Goal: Task Accomplishment & Management: Use online tool/utility

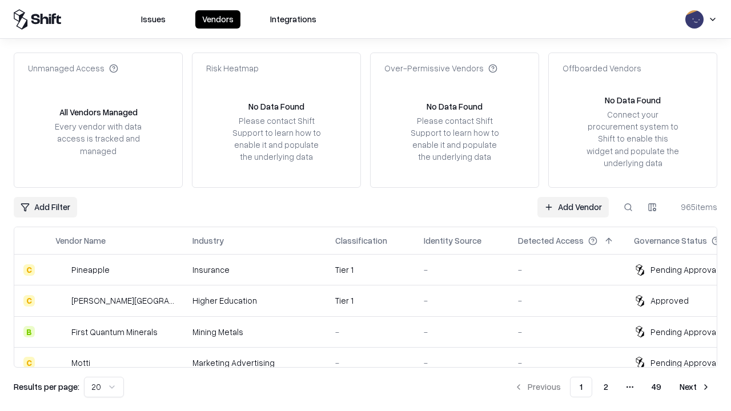
click at [573, 207] on link "Add Vendor" at bounding box center [573, 207] width 71 height 21
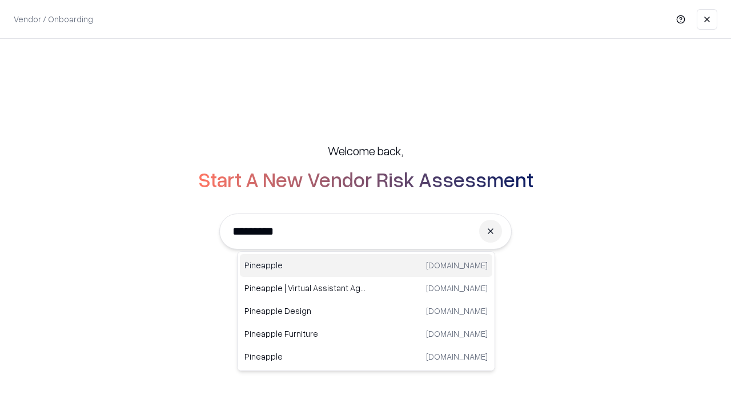
click at [366, 266] on div "Pineapple [DOMAIN_NAME]" at bounding box center [366, 265] width 253 height 23
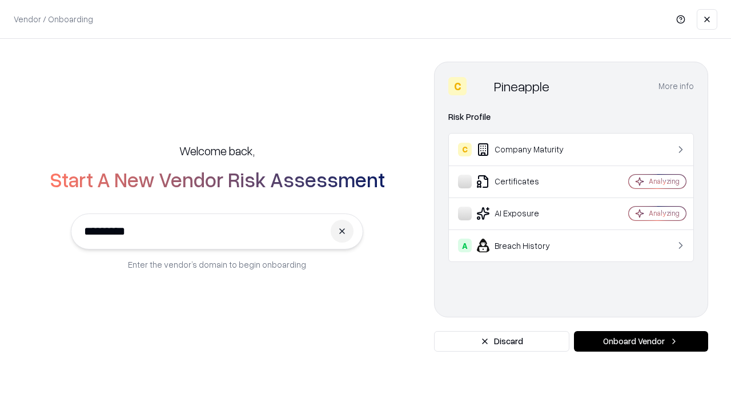
type input "*********"
click at [641, 342] on button "Onboard Vendor" at bounding box center [641, 341] width 134 height 21
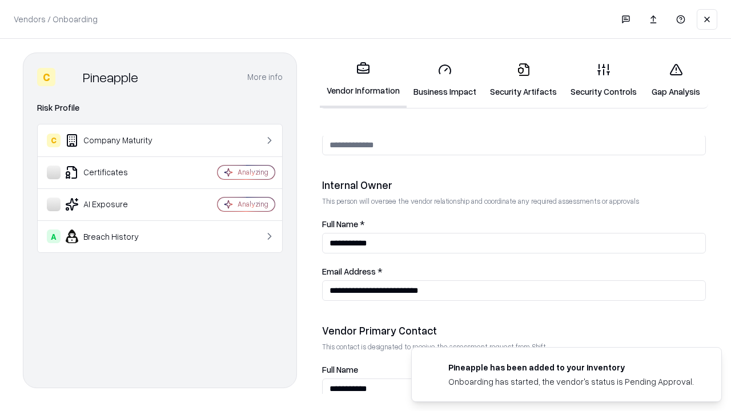
scroll to position [592, 0]
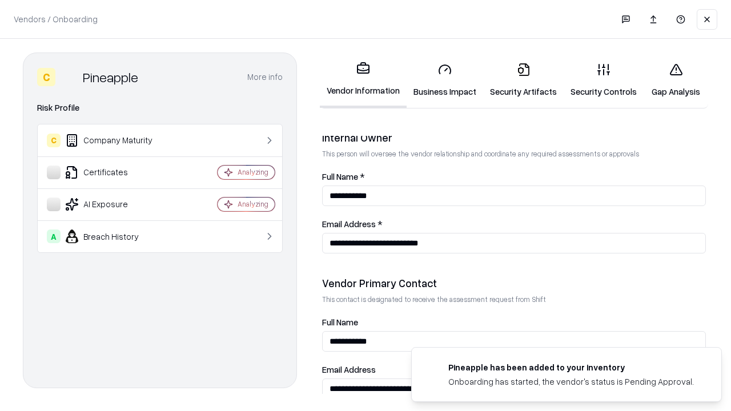
click at [445, 80] on link "Business Impact" at bounding box center [445, 80] width 77 height 53
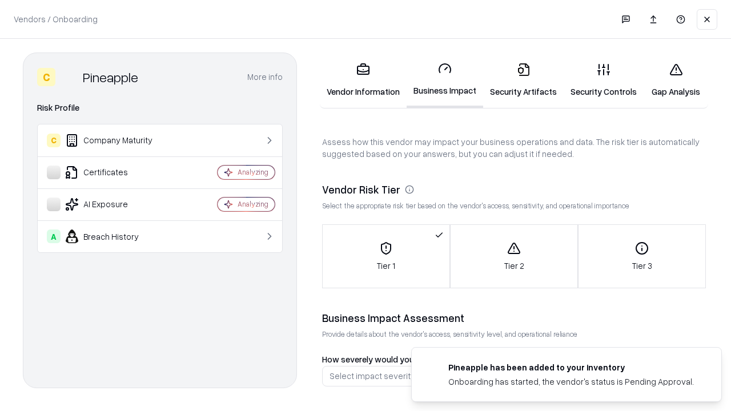
click at [676, 80] on link "Gap Analysis" at bounding box center [676, 80] width 65 height 53
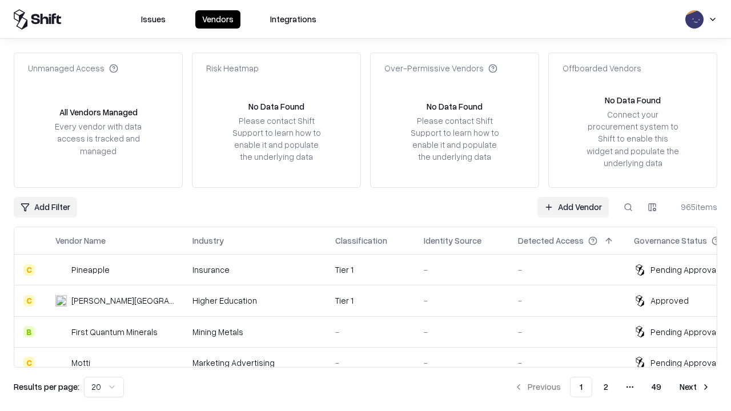
click at [573, 207] on link "Add Vendor" at bounding box center [573, 207] width 71 height 21
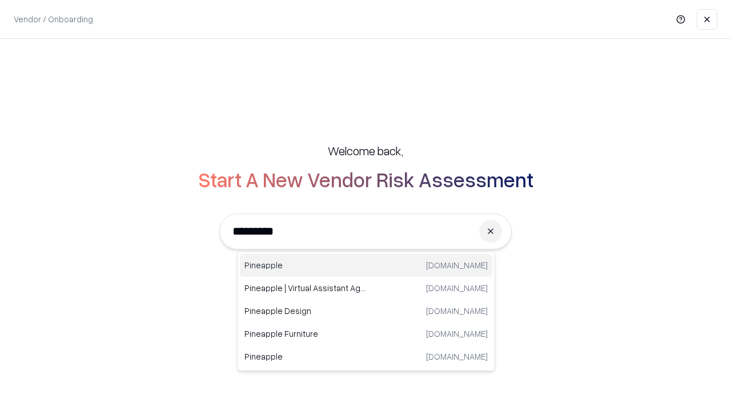
click at [366, 266] on div "Pineapple [DOMAIN_NAME]" at bounding box center [366, 265] width 253 height 23
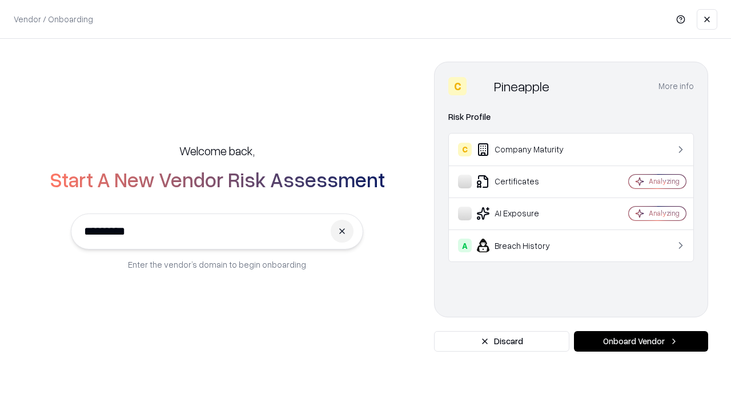
type input "*********"
click at [641, 342] on button "Onboard Vendor" at bounding box center [641, 341] width 134 height 21
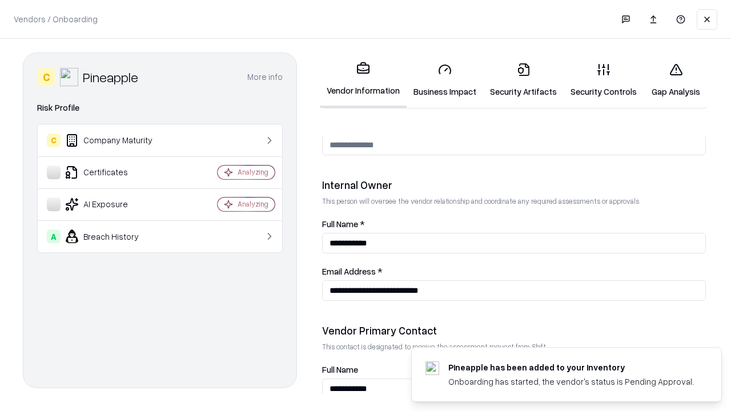
scroll to position [592, 0]
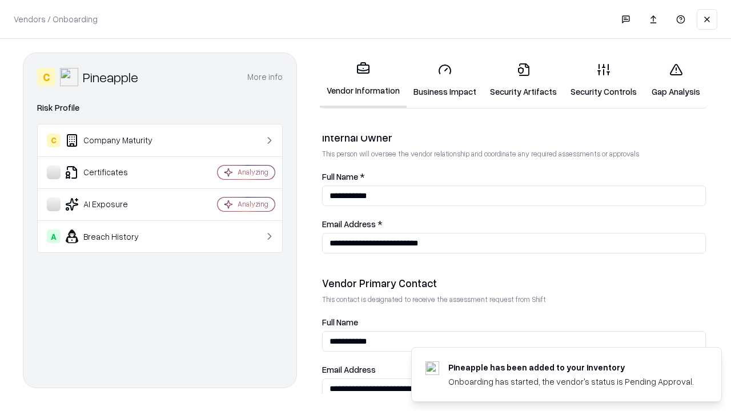
click at [676, 80] on link "Gap Analysis" at bounding box center [676, 80] width 65 height 53
